Goal: Task Accomplishment & Management: Manage account settings

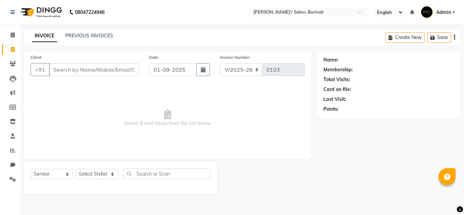
select select "8737"
select select "service"
click at [11, 183] on span at bounding box center [13, 179] width 12 height 8
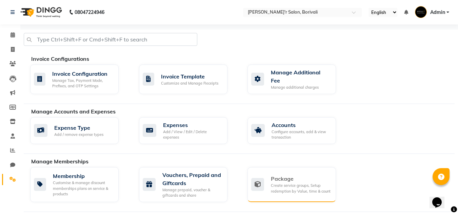
click at [306, 175] on div "Package" at bounding box center [301, 178] width 60 height 8
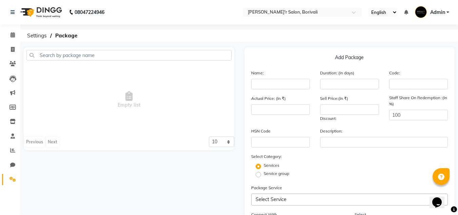
click at [9, 183] on link "Settings" at bounding box center [10, 179] width 16 height 11
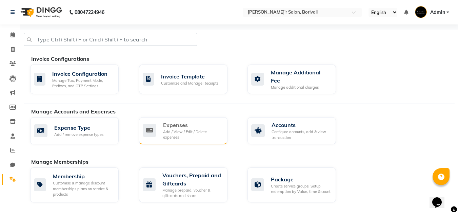
click at [191, 123] on div "Expenses" at bounding box center [192, 125] width 59 height 8
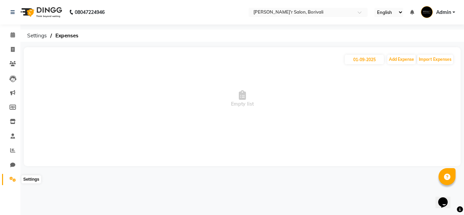
click at [17, 179] on span at bounding box center [13, 179] width 12 height 8
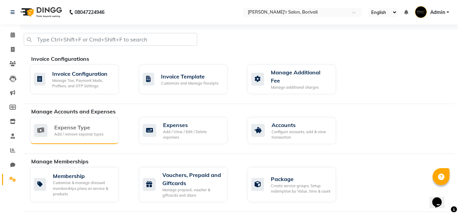
click at [90, 131] on div "Add / remove expense types" at bounding box center [78, 134] width 49 height 6
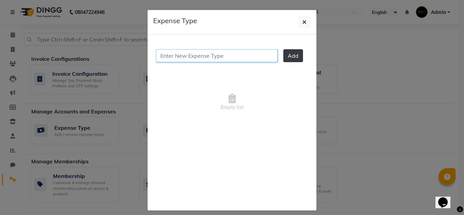
click at [238, 57] on input "text" at bounding box center [216, 55] width 121 height 13
click at [283, 55] on button "Add" at bounding box center [293, 55] width 20 height 13
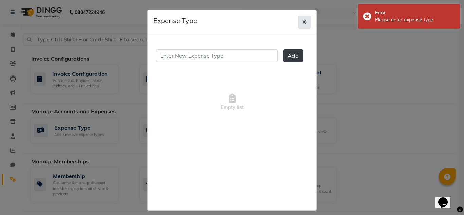
click at [299, 22] on button "button" at bounding box center [304, 22] width 13 height 13
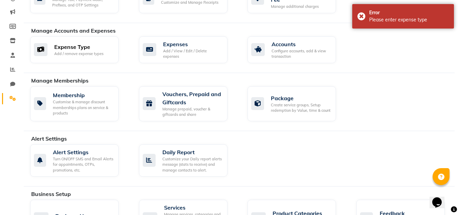
scroll to position [102, 0]
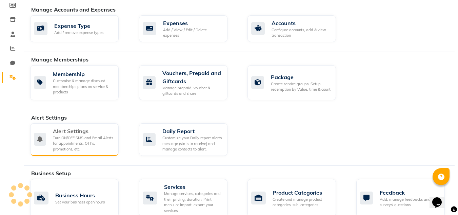
click at [112, 143] on div "Turn ON/OFF SMS and Email Alerts for appointments, OTPs, promotions, etc." at bounding box center [83, 143] width 60 height 17
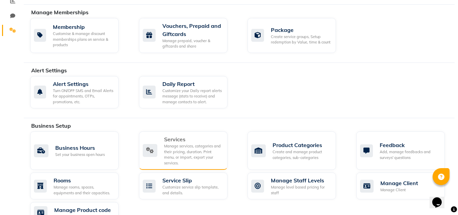
scroll to position [153, 0]
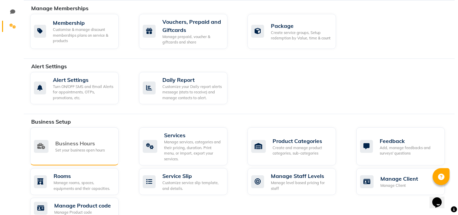
click at [67, 147] on div "Set your business open hours" at bounding box center [80, 150] width 50 height 6
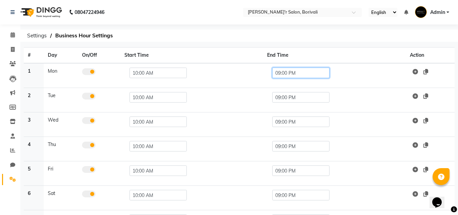
click at [283, 73] on input "09:00 PM" at bounding box center [301, 73] width 57 height 11
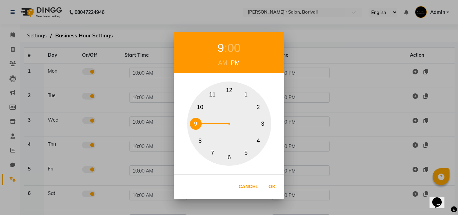
click at [195, 122] on button "9" at bounding box center [196, 124] width 12 height 12
click at [231, 51] on div "00" at bounding box center [234, 48] width 13 height 18
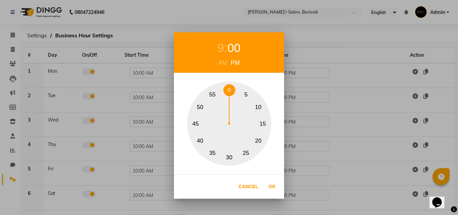
click at [229, 155] on button "30" at bounding box center [230, 157] width 12 height 12
click at [270, 185] on button "Ok" at bounding box center [272, 187] width 14 height 14
type input "09:30 PM"
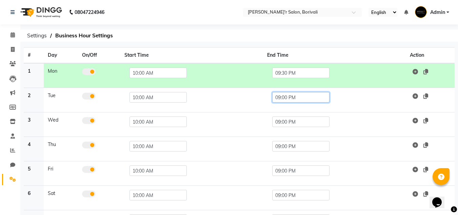
click at [286, 96] on input "09:00 PM" at bounding box center [301, 97] width 57 height 11
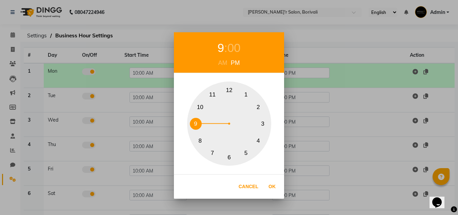
click at [354, 34] on div "9 : 00 AM PM 1 2 3 4 5 6 7 8 9 10 11 12 Cancel Ok" at bounding box center [229, 107] width 458 height 215
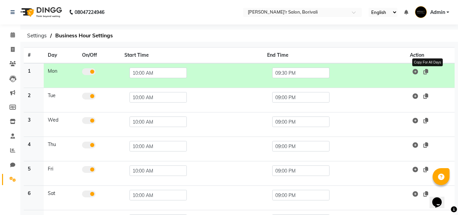
click at [427, 70] on icon at bounding box center [426, 71] width 5 height 5
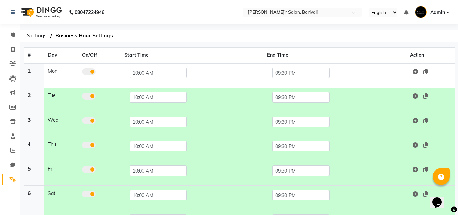
click at [342, 43] on div "08047224946 Select Location × Stell'r Salon, Borivali English ENGLISH Español ا…" at bounding box center [229, 133] width 458 height 266
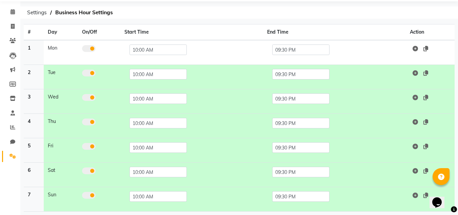
scroll to position [51, 0]
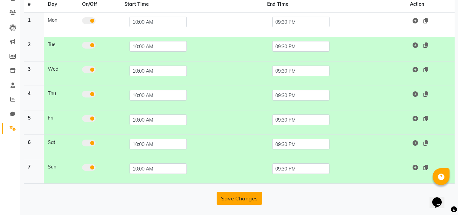
click at [238, 201] on button "Save Changes" at bounding box center [239, 198] width 45 height 13
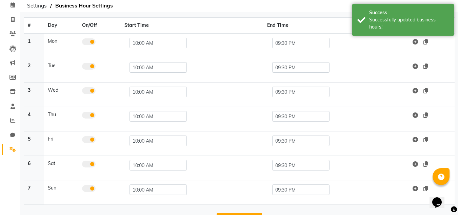
scroll to position [0, 0]
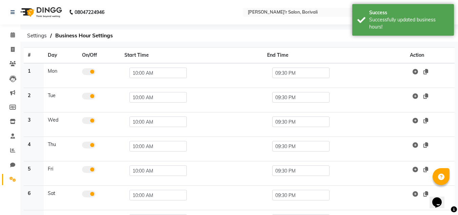
click at [13, 173] on li "Settings" at bounding box center [10, 179] width 20 height 15
click at [14, 175] on span at bounding box center [13, 179] width 12 height 8
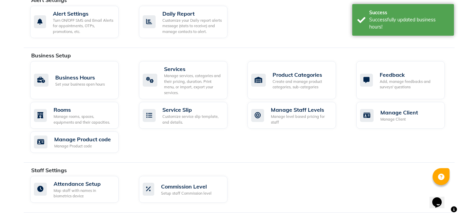
scroll to position [238, 0]
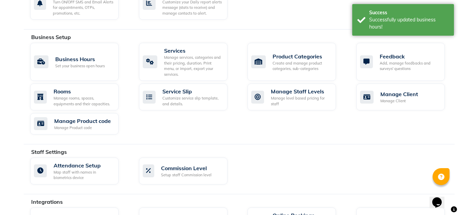
click at [307, 148] on div "Staff Settings" at bounding box center [245, 152] width 429 height 8
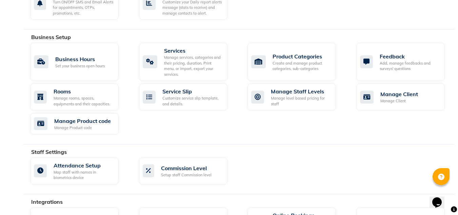
scroll to position [357, 0]
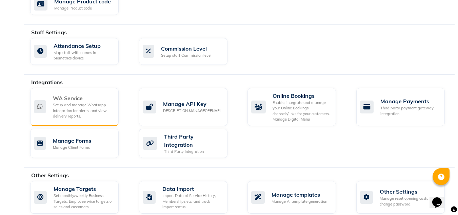
click at [105, 109] on div "Setup and manage Whatsapp Integration for alerts, and view delivery reports." at bounding box center [83, 110] width 60 height 17
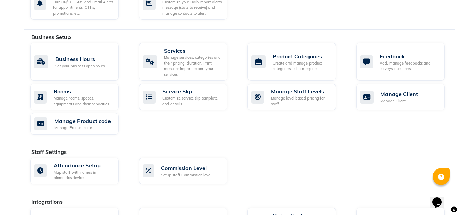
scroll to position [357, 0]
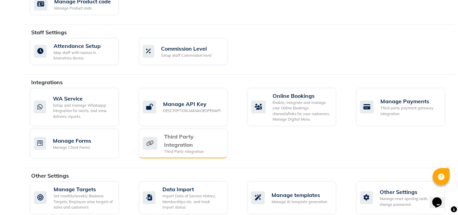
click at [209, 139] on div "Third Party Integration" at bounding box center [193, 140] width 58 height 16
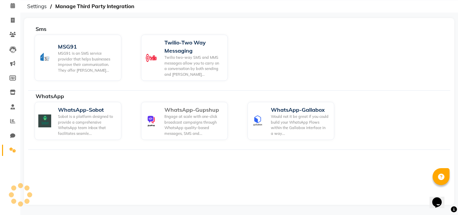
scroll to position [29, 0]
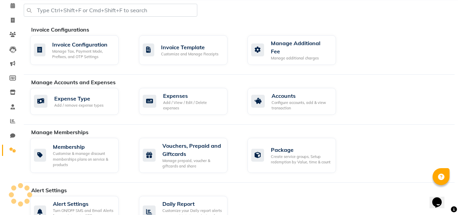
scroll to position [357, 0]
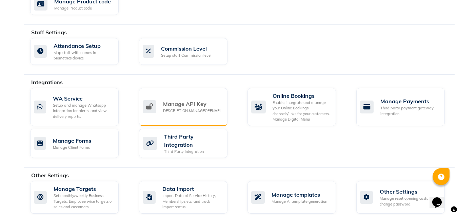
click at [182, 108] on div "DESCRIPTION.MANAGEOPENAPI" at bounding box center [192, 111] width 58 height 6
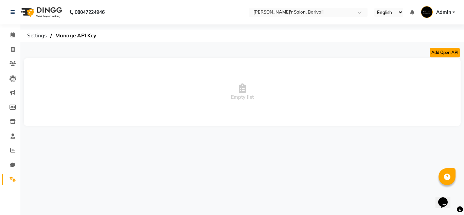
click at [453, 54] on button "Add Open API" at bounding box center [444, 53] width 30 height 10
select select "1: basic-open-apis"
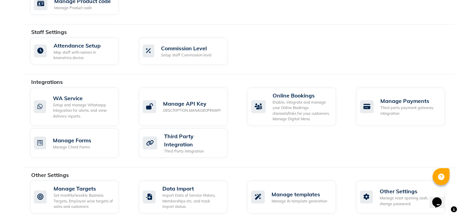
scroll to position [357, 0]
click at [386, 195] on div "Manage reset opening cash, change password." at bounding box center [410, 200] width 60 height 11
select select "2: 15"
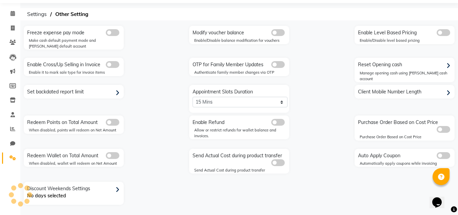
scroll to position [21, 0]
click at [12, 13] on icon at bounding box center [13, 14] width 4 height 5
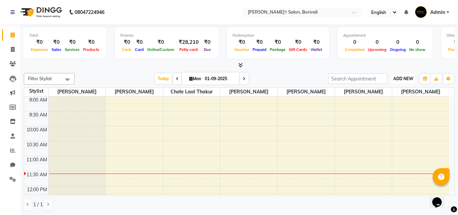
click at [405, 76] on span "ADD NEW" at bounding box center [404, 78] width 20 height 5
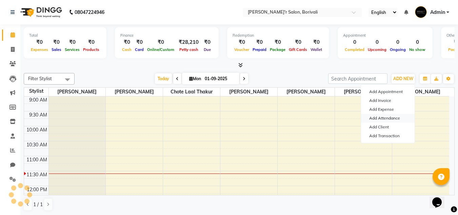
click at [388, 118] on link "Add Attendance" at bounding box center [388, 118] width 54 height 9
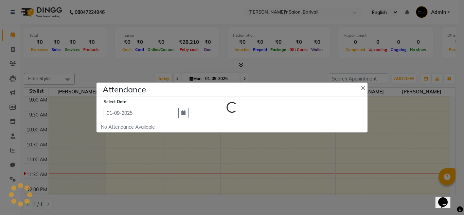
select select "W"
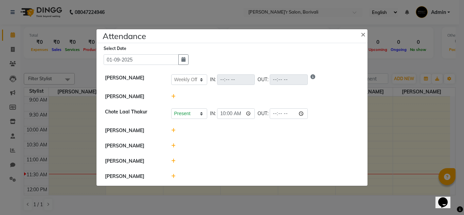
click at [175, 145] on div at bounding box center [265, 145] width 198 height 7
click at [173, 145] on icon at bounding box center [173, 145] width 4 height 5
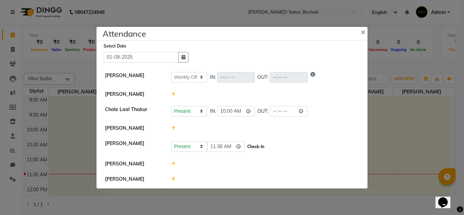
click at [246, 146] on button "Check-In" at bounding box center [255, 147] width 20 height 10
select select "W"
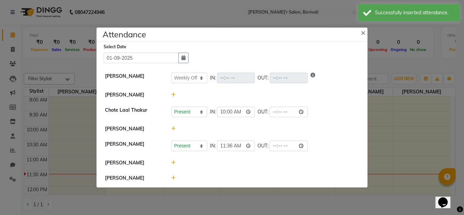
click at [172, 175] on icon at bounding box center [173, 177] width 4 height 5
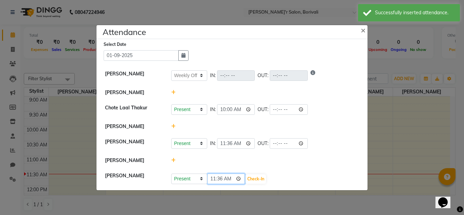
click at [216, 179] on input "11:36" at bounding box center [226, 178] width 38 height 11
click at [221, 176] on input "11:36" at bounding box center [226, 178] width 38 height 11
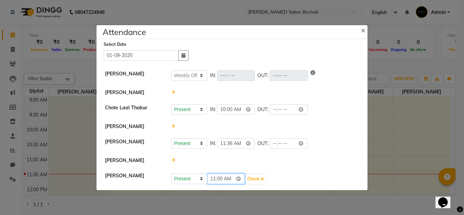
click at [212, 177] on input "11:00" at bounding box center [226, 178] width 38 height 11
type input "10:50"
click at [245, 179] on button "Check-In" at bounding box center [255, 179] width 20 height 10
select select "W"
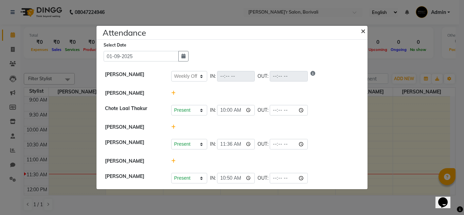
click at [361, 30] on span "×" at bounding box center [362, 30] width 5 height 10
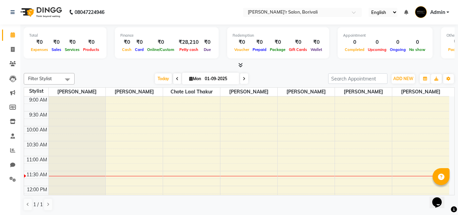
click at [241, 63] on icon at bounding box center [241, 64] width 4 height 5
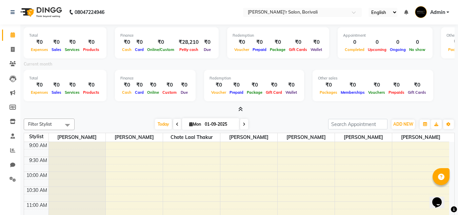
click at [239, 110] on icon at bounding box center [241, 109] width 4 height 5
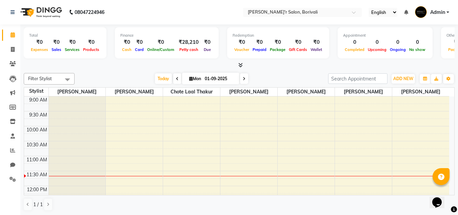
drag, startPoint x: 448, startPoint y: 27, endPoint x: 423, endPoint y: 27, distance: 25.1
click at [423, 27] on div "Total ₹0 Expenses ₹0 Sales ₹0 Services ₹0 Products Finance ₹0 Cash ₹0 Card ₹0 O…" at bounding box center [239, 43] width 431 height 33
click at [434, 28] on div "Total ₹0 Expenses ₹0 Sales ₹0 Services ₹0 Products Finance ₹0 Cash ₹0 Card ₹0 O…" at bounding box center [239, 43] width 431 height 33
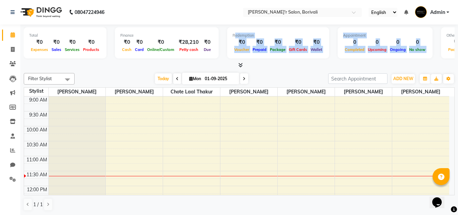
drag, startPoint x: 443, startPoint y: 26, endPoint x: 295, endPoint y: 26, distance: 147.6
click at [295, 26] on div "Total ₹0 Expenses ₹0 Sales ₹0 Services ₹0 Products Finance ₹0 Cash ₹0 Card ₹0 O…" at bounding box center [239, 46] width 431 height 44
click at [282, 31] on div "Redemption ₹0 Voucher ₹0 Prepaid ₹0 Package ₹0 Gift Cards ₹0 Wallet" at bounding box center [278, 42] width 102 height 31
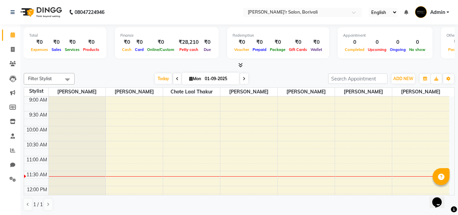
click at [248, 64] on div at bounding box center [239, 65] width 431 height 7
click at [241, 64] on icon at bounding box center [241, 64] width 4 height 5
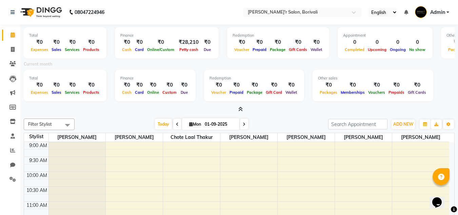
click at [241, 106] on span at bounding box center [239, 109] width 7 height 7
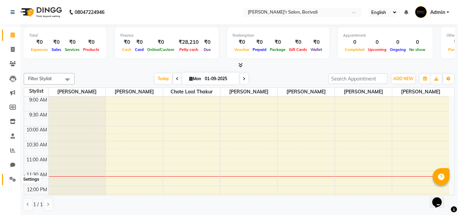
click at [11, 176] on span at bounding box center [13, 179] width 12 height 8
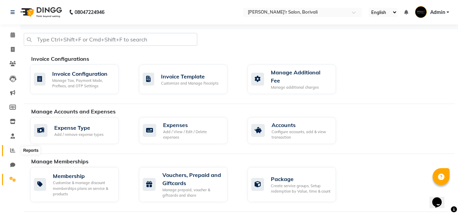
click at [14, 149] on icon at bounding box center [12, 150] width 5 height 5
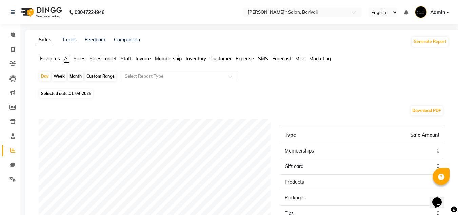
click at [79, 94] on span "01-09-2025" at bounding box center [80, 93] width 22 height 5
select select "9"
select select "2025"
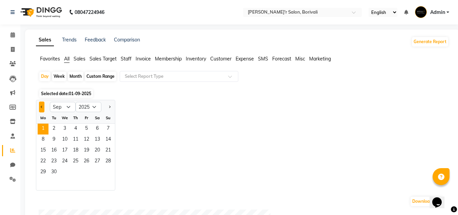
click at [41, 107] on span "Previous month" at bounding box center [42, 106] width 2 height 2
select select "8"
click at [53, 107] on select "Jan Feb Mar Apr May Jun [DATE] Aug Sep Oct Nov Dec" at bounding box center [63, 107] width 26 height 10
click at [55, 107] on select "Jan Feb Mar Apr May Jun [DATE] Aug Sep Oct Nov Dec" at bounding box center [63, 107] width 26 height 10
click at [88, 127] on span "1" at bounding box center [86, 129] width 11 height 11
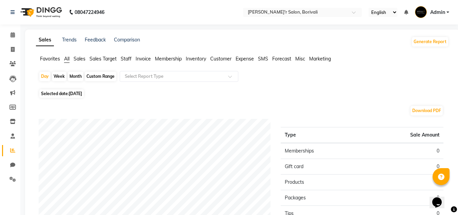
click at [93, 76] on div "Custom Range" at bounding box center [101, 77] width 32 height 10
select select "8"
select select "2025"
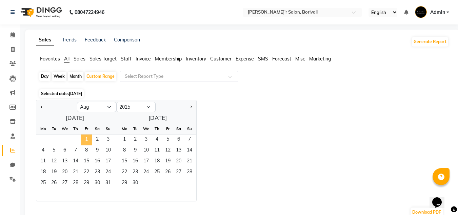
click at [87, 136] on span "1" at bounding box center [86, 139] width 11 height 11
click at [106, 184] on span "31" at bounding box center [108, 183] width 11 height 11
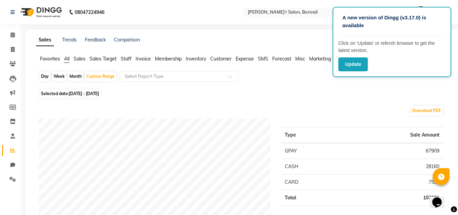
drag, startPoint x: 268, startPoint y: 33, endPoint x: 270, endPoint y: 26, distance: 7.6
click at [354, 67] on button "Update" at bounding box center [354, 64] width 30 height 14
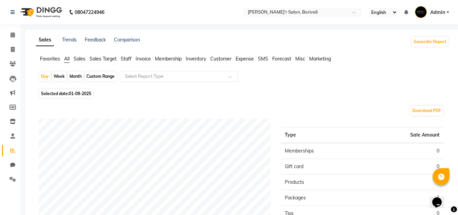
click at [144, 110] on div "Download PDF" at bounding box center [241, 110] width 405 height 11
click at [8, 51] on span at bounding box center [13, 50] width 12 height 8
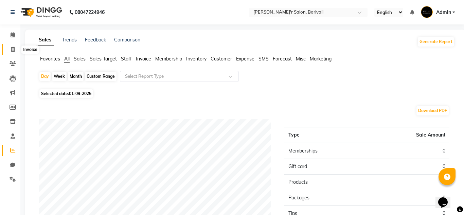
select select "8737"
select select "service"
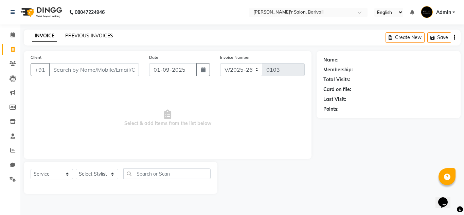
click at [101, 34] on link "PREVIOUS INVOICES" at bounding box center [89, 36] width 48 height 6
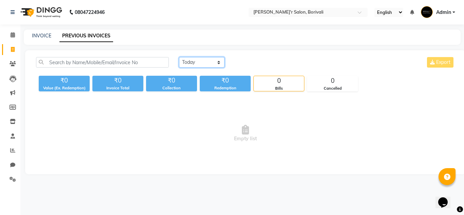
click at [192, 62] on select "Today Yesterday Custom Range" at bounding box center [201, 62] width 45 height 11
click at [179, 57] on select "Today Yesterday Custom Range" at bounding box center [201, 62] width 45 height 11
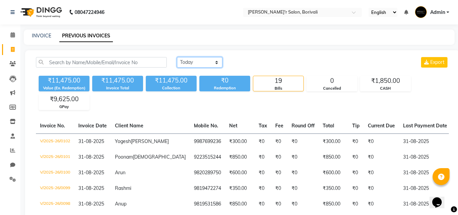
click at [208, 58] on select "Today Yesterday Custom Range" at bounding box center [199, 62] width 45 height 11
select select "today"
click at [177, 57] on select "Today Yesterday Custom Range" at bounding box center [199, 62] width 45 height 11
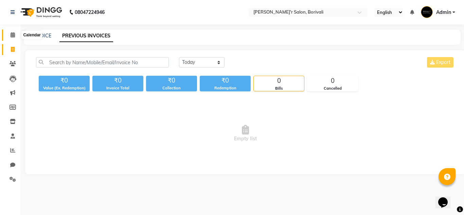
click at [11, 33] on icon at bounding box center [13, 34] width 4 height 5
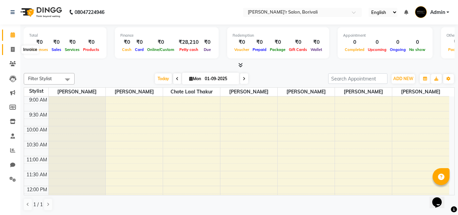
click at [15, 50] on span at bounding box center [13, 50] width 12 height 8
select select "8737"
select select "service"
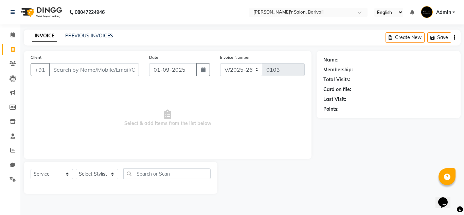
click at [184, 17] on nav "08047224946 Select Location × Stell'r Salon, Borivali English ENGLISH Español ا…" at bounding box center [232, 12] width 464 height 24
click at [5, 35] on link "Calendar" at bounding box center [10, 35] width 16 height 11
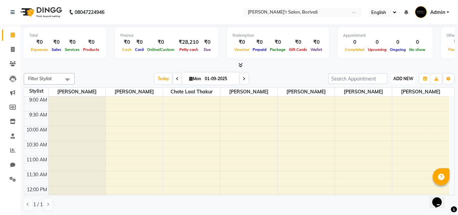
click at [408, 79] on span "ADD NEW" at bounding box center [404, 78] width 20 height 5
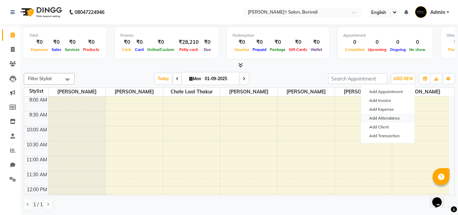
click at [381, 116] on link "Add Attendance" at bounding box center [388, 118] width 54 height 9
select select "W"
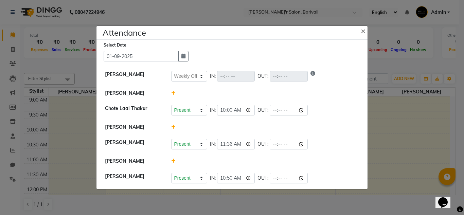
click at [171, 126] on icon at bounding box center [173, 127] width 4 height 5
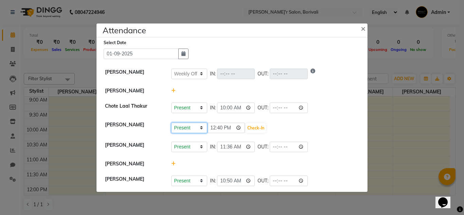
click at [185, 129] on select "Present Absent Late Half Day Weekly Off" at bounding box center [189, 128] width 36 height 11
select select "W"
click at [171, 123] on select "Present Absent Late Half Day Weekly Off" at bounding box center [189, 128] width 36 height 11
click at [213, 126] on button "Save" at bounding box center [214, 128] width 13 height 10
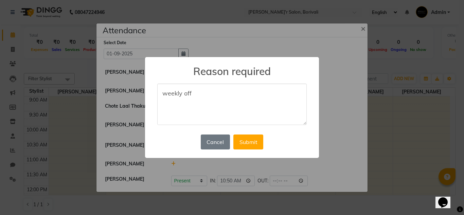
type textarea "weekly off"
click at [264, 148] on div "Cancel No Submit" at bounding box center [232, 142] width 66 height 18
click at [250, 144] on button "Submit" at bounding box center [248, 141] width 30 height 15
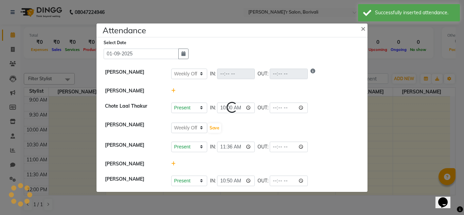
select select "W"
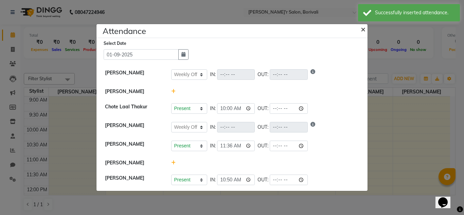
click at [361, 29] on span "×" at bounding box center [362, 29] width 5 height 10
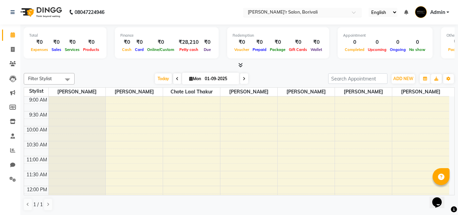
click at [353, 12] on span at bounding box center [356, 14] width 8 height 7
click at [201, 2] on nav "08047224946 Select Location × Stell'r Salon, Borivali English ENGLISH Español ا…" at bounding box center [229, 12] width 458 height 24
click at [202, 8] on nav "08047224946 Select Location × Stell'r Salon, Borivali English ENGLISH Español ا…" at bounding box center [229, 12] width 458 height 24
click at [15, 179] on icon at bounding box center [13, 178] width 6 height 5
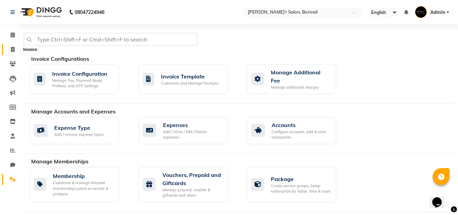
click at [11, 52] on icon at bounding box center [13, 49] width 4 height 5
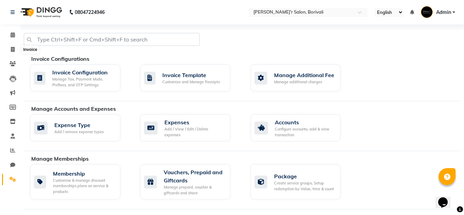
select select "8737"
select select "service"
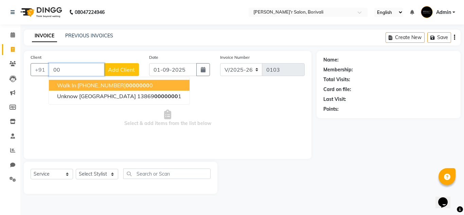
type input "0"
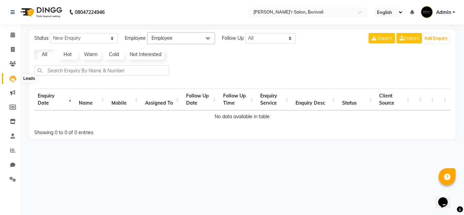
click at [10, 79] on icon at bounding box center [13, 78] width 7 height 7
click at [13, 91] on icon at bounding box center [12, 92] width 5 height 5
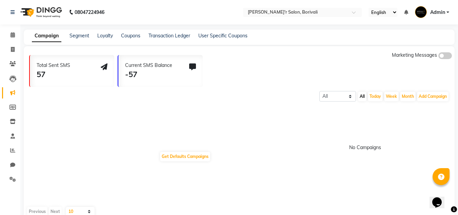
click at [53, 63] on div "Total Sent SMS" at bounding box center [54, 65] width 34 height 7
click at [387, 95] on button "Week" at bounding box center [392, 97] width 15 height 10
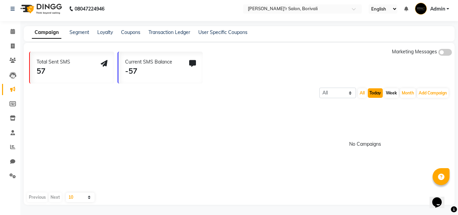
click at [369, 93] on button "Today" at bounding box center [375, 93] width 15 height 10
click at [80, 31] on link "Segment" at bounding box center [80, 32] width 20 height 6
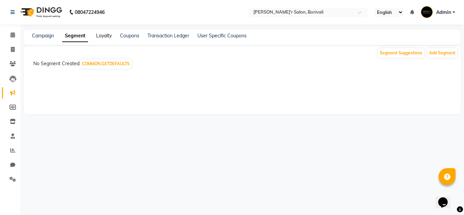
click at [104, 36] on link "Loyalty" at bounding box center [104, 36] width 16 height 6
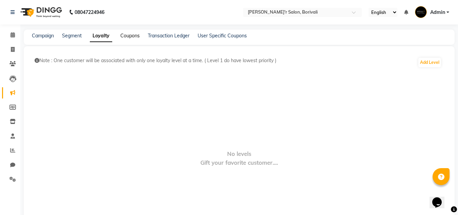
click at [130, 36] on link "Coupons" at bounding box center [129, 36] width 19 height 6
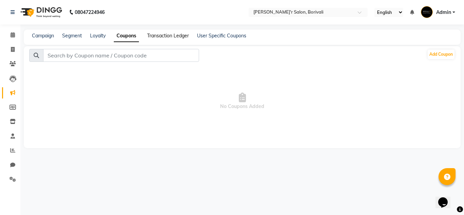
click at [176, 35] on link "Transaction Ledger" at bounding box center [168, 36] width 42 height 6
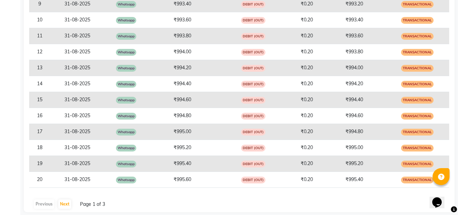
scroll to position [294, 0]
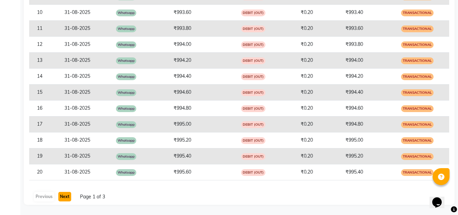
click at [66, 196] on button "Next" at bounding box center [64, 197] width 13 height 10
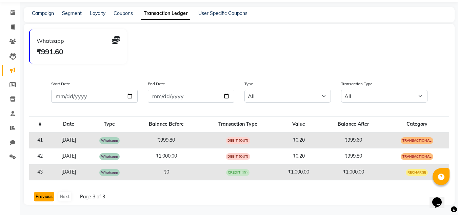
click at [44, 196] on button "Previous" at bounding box center [44, 197] width 20 height 10
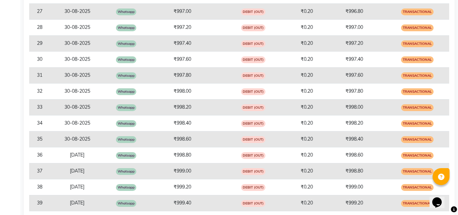
scroll to position [294, 0]
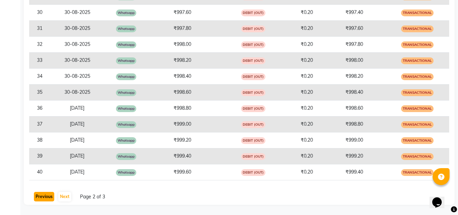
click at [46, 192] on button "Previous" at bounding box center [44, 197] width 20 height 10
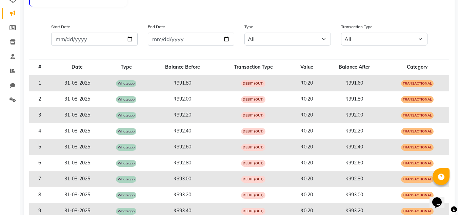
scroll to position [22, 0]
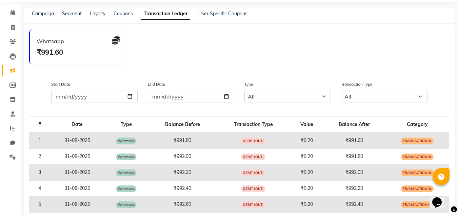
click at [120, 138] on span "Whatsapp" at bounding box center [126, 140] width 20 height 7
click at [294, 138] on td "₹0.20" at bounding box center [306, 140] width 33 height 16
click at [425, 142] on span "Transactional" at bounding box center [417, 140] width 33 height 7
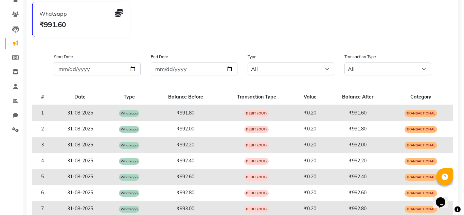
scroll to position [0, 0]
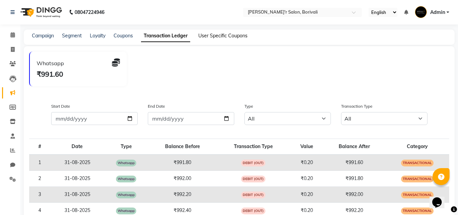
click at [215, 36] on link "User Specific Coupons" at bounding box center [223, 36] width 49 height 6
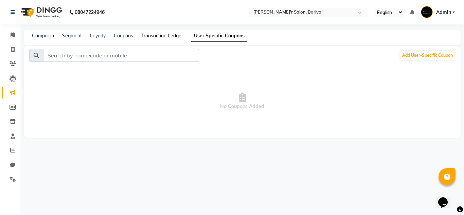
click at [172, 37] on link "Transaction Ledger" at bounding box center [162, 36] width 42 height 6
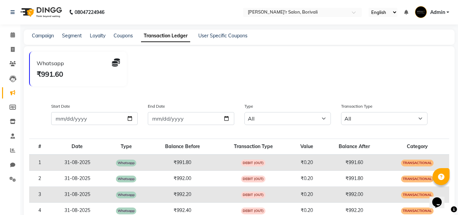
click at [75, 66] on div "Whatsapp" at bounding box center [78, 62] width 83 height 9
click at [57, 72] on div "₹991.60" at bounding box center [78, 74] width 83 height 11
click at [11, 35] on icon at bounding box center [13, 34] width 4 height 5
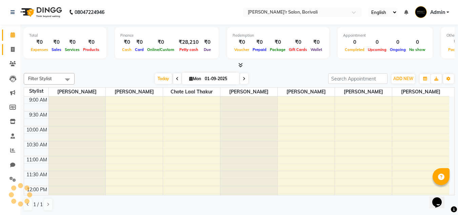
click at [11, 49] on icon at bounding box center [13, 49] width 4 height 5
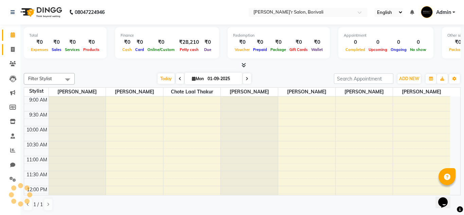
select select "service"
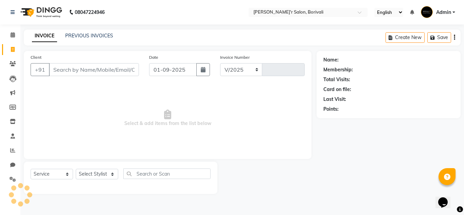
select select "8737"
type input "0103"
click at [13, 65] on icon at bounding box center [13, 63] width 6 height 5
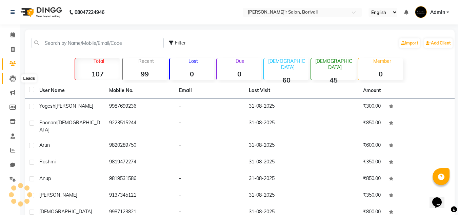
click at [14, 76] on icon at bounding box center [13, 78] width 7 height 7
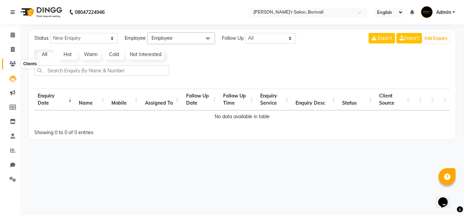
click at [12, 67] on span at bounding box center [13, 64] width 12 height 8
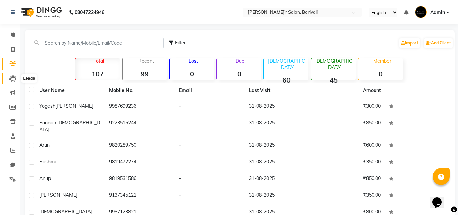
click at [15, 75] on span at bounding box center [13, 79] width 12 height 8
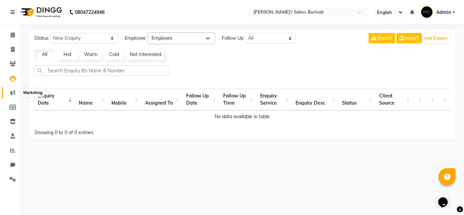
click at [12, 91] on icon at bounding box center [12, 92] width 5 height 5
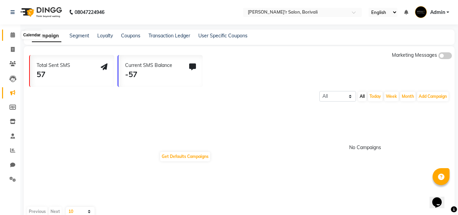
drag, startPoint x: 12, startPoint y: 36, endPoint x: 31, endPoint y: 33, distance: 19.2
click at [12, 36] on icon at bounding box center [13, 34] width 4 height 5
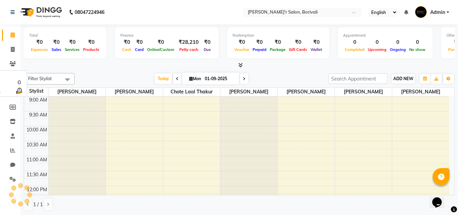
scroll to position [120, 0]
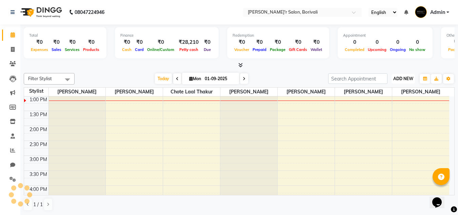
click at [400, 77] on span "ADD NEW" at bounding box center [404, 78] width 20 height 5
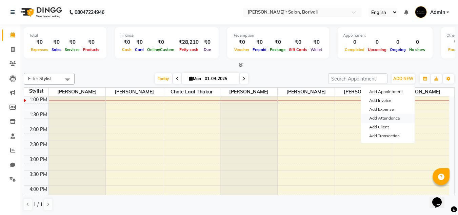
click at [394, 116] on link "Add Attendance" at bounding box center [388, 118] width 54 height 9
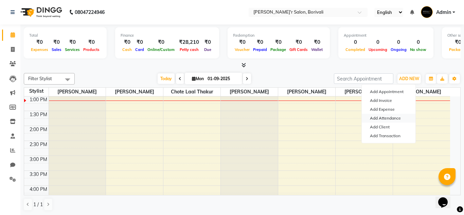
select select "W"
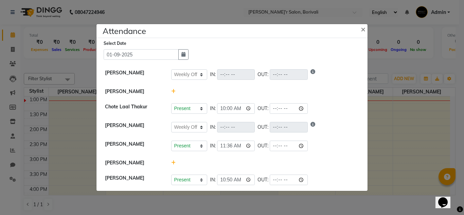
click at [172, 90] on icon at bounding box center [173, 91] width 4 height 5
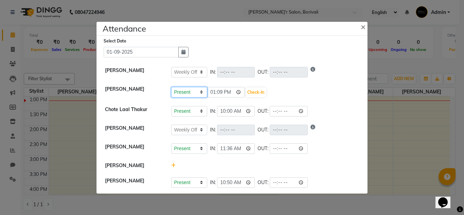
click at [188, 93] on select "Present Absent Late Half Day Weekly Off" at bounding box center [189, 92] width 36 height 11
select select "W"
click at [171, 87] on select "Present Absent Late Half Day Weekly Off" at bounding box center [189, 92] width 36 height 11
click at [213, 92] on button "Save" at bounding box center [214, 93] width 13 height 10
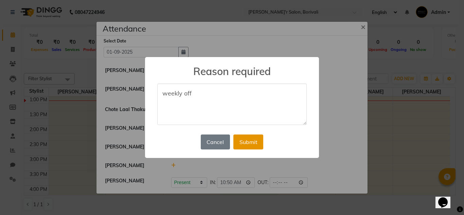
type textarea "weekly off"
click at [246, 137] on button "Submit" at bounding box center [248, 141] width 30 height 15
select select "W"
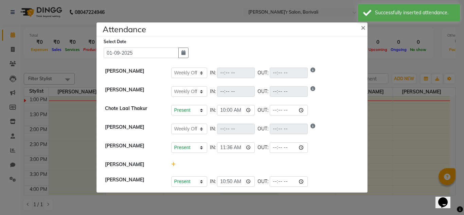
click at [169, 162] on div at bounding box center [265, 164] width 198 height 7
click at [172, 162] on icon at bounding box center [173, 164] width 4 height 5
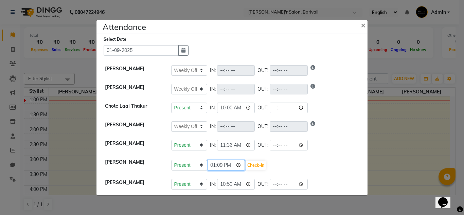
click at [221, 164] on input "13:09" at bounding box center [226, 165] width 38 height 11
click at [212, 164] on input "13:09" at bounding box center [226, 165] width 38 height 11
type input "12:00"
click at [245, 168] on button "Check-In" at bounding box center [255, 166] width 20 height 10
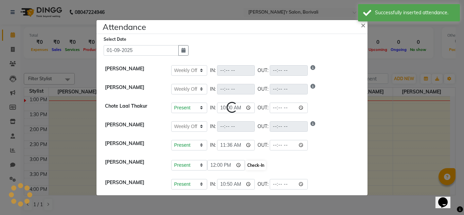
select select "W"
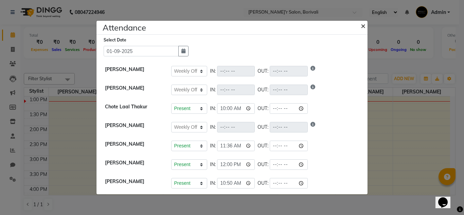
click at [364, 27] on span "×" at bounding box center [362, 25] width 5 height 10
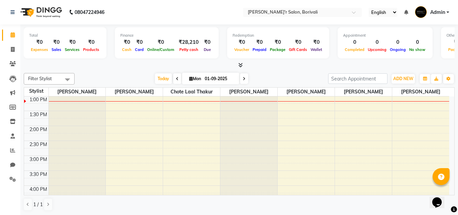
click at [270, 68] on div at bounding box center [239, 65] width 431 height 7
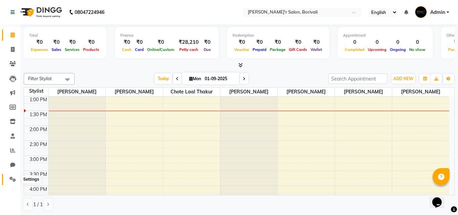
drag, startPoint x: 9, startPoint y: 178, endPoint x: 12, endPoint y: 173, distance: 5.0
click at [10, 178] on span at bounding box center [13, 179] width 12 height 8
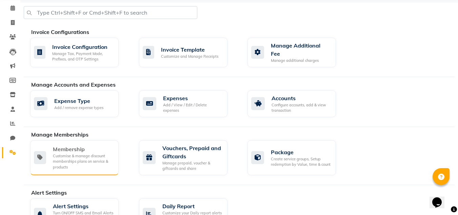
scroll to position [136, 0]
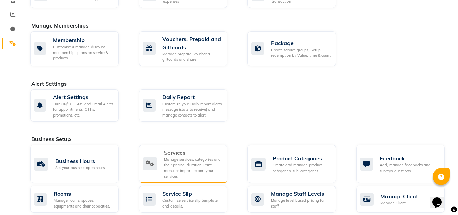
click at [190, 164] on div "Manage services, categories and their pricing, duration. Print menu, or import,…" at bounding box center [193, 167] width 58 height 22
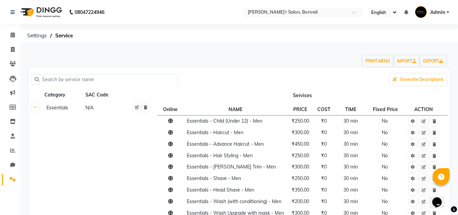
click at [137, 78] on input "text" at bounding box center [107, 79] width 136 height 11
type input "h"
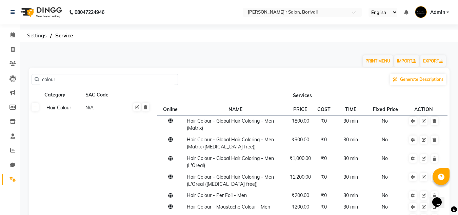
click at [82, 81] on input "colour" at bounding box center [107, 79] width 136 height 11
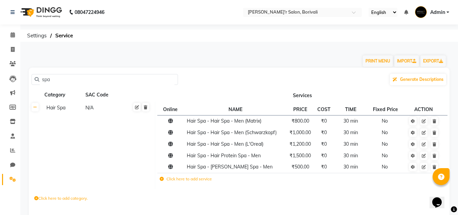
click at [81, 80] on input "spa" at bounding box center [107, 79] width 136 height 11
type input "s"
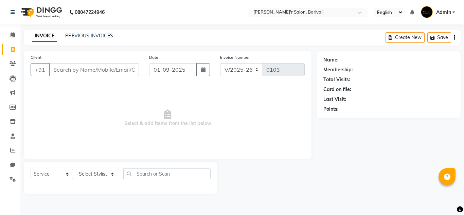
select select "8737"
select select "service"
click at [16, 174] on link "Settings" at bounding box center [10, 179] width 16 height 11
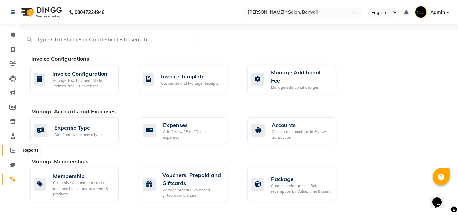
click at [13, 148] on icon at bounding box center [12, 150] width 5 height 5
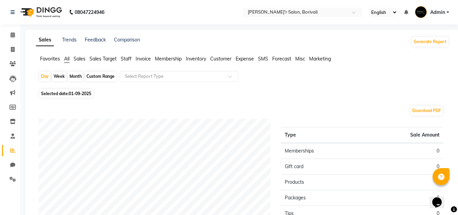
click at [78, 74] on div "Month" at bounding box center [76, 77] width 16 height 10
select select "9"
select select "2025"
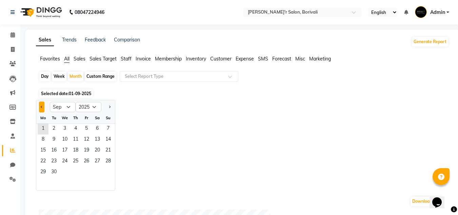
click at [43, 107] on span "Previous month" at bounding box center [42, 106] width 2 height 2
select select "8"
click at [58, 109] on select "Jan Feb Mar Apr May Jun [DATE] Aug Sep Oct Nov Dec" at bounding box center [63, 107] width 26 height 10
click at [60, 108] on select "Jan Feb Mar Apr May Jun [DATE] Aug Sep Oct Nov Dec" at bounding box center [63, 107] width 26 height 10
click at [85, 129] on span "1" at bounding box center [86, 129] width 11 height 11
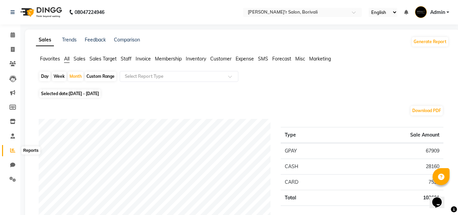
click at [11, 152] on icon at bounding box center [12, 150] width 5 height 5
click at [14, 10] on icon at bounding box center [13, 12] width 4 height 5
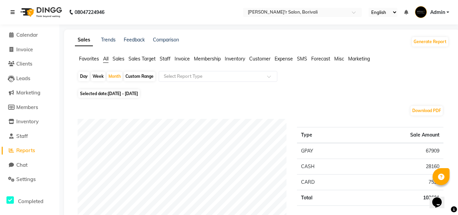
click at [12, 12] on icon at bounding box center [13, 12] width 4 height 5
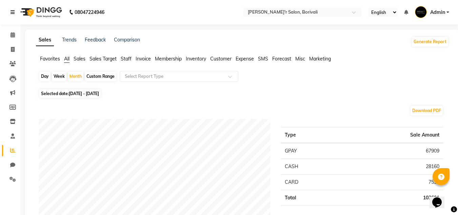
click at [12, 12] on icon at bounding box center [13, 12] width 4 height 5
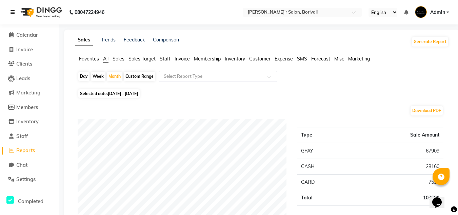
click at [11, 10] on icon at bounding box center [13, 12] width 4 height 5
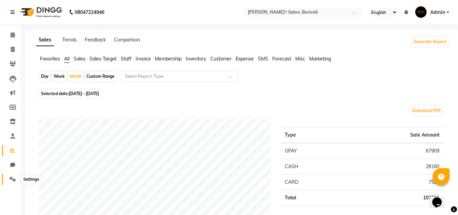
click at [13, 179] on icon at bounding box center [13, 178] width 6 height 5
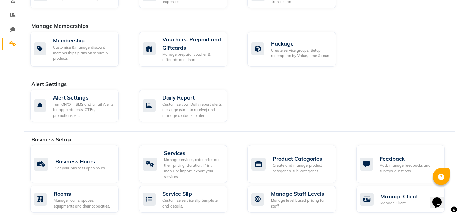
scroll to position [136, 0]
click at [177, 157] on div "Manage services, categories and their pricing, duration. Print menu, or import,…" at bounding box center [193, 167] width 58 height 22
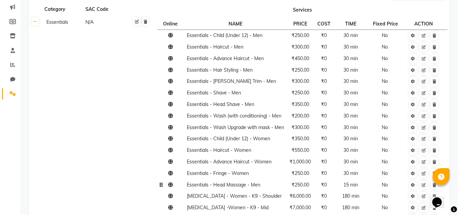
scroll to position [170, 0]
